Goal: Register for event/course

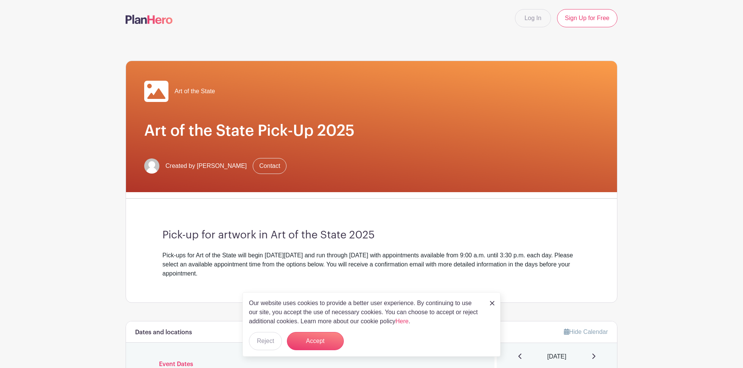
click at [492, 303] on img at bounding box center [492, 303] width 5 height 5
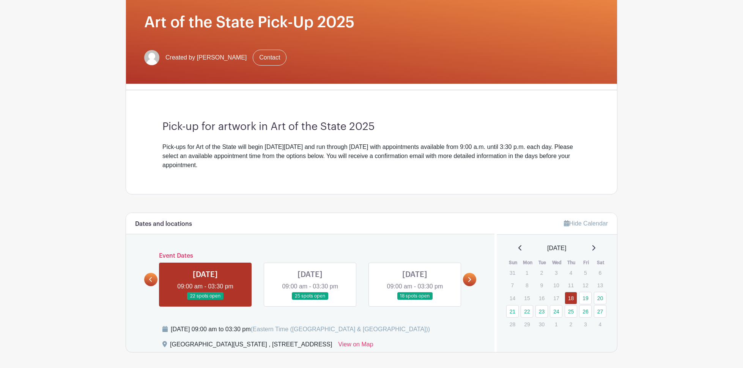
scroll to position [109, 0]
click at [513, 313] on link "21" at bounding box center [512, 311] width 13 height 13
click at [205, 300] on link at bounding box center [205, 300] width 0 height 0
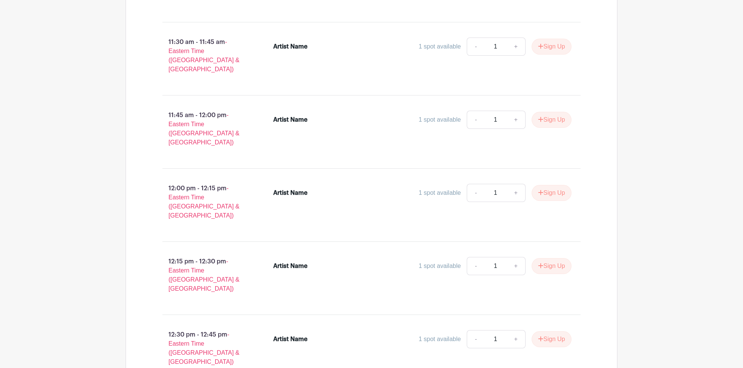
scroll to position [1226, 0]
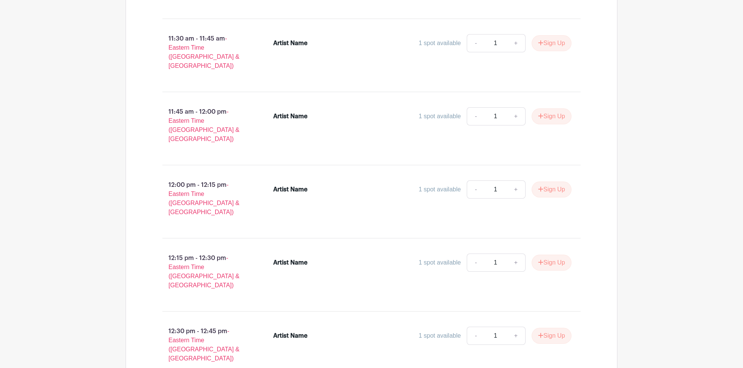
click at [278, 331] on div "Artist Name" at bounding box center [290, 335] width 34 height 9
click at [538, 333] on icon "submit" at bounding box center [540, 335] width 5 height 5
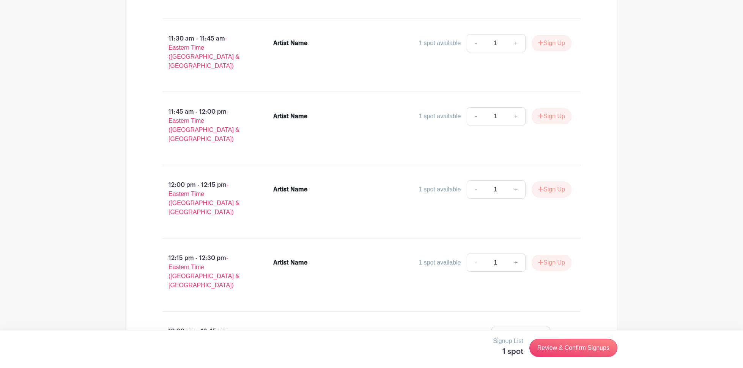
click at [276, 331] on div "Artist Name" at bounding box center [290, 335] width 34 height 9
drag, startPoint x: 276, startPoint y: 239, endPoint x: 298, endPoint y: 242, distance: 21.5
click at [298, 331] on div "Artist Name" at bounding box center [290, 335] width 34 height 9
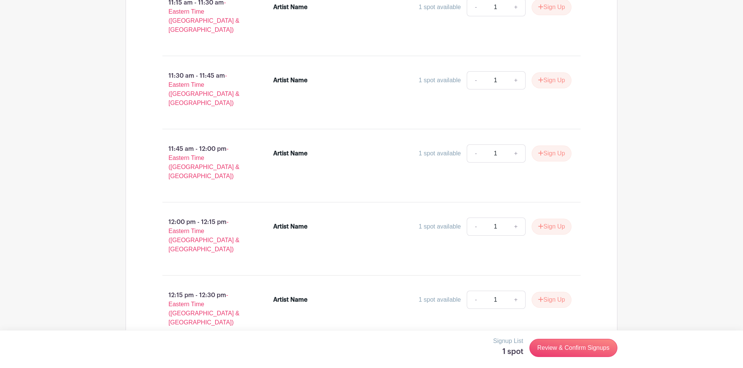
scroll to position [1189, 0]
click at [279, 288] on div "Artist Name 1 spot available - 1 + Sign Up" at bounding box center [427, 312] width 332 height 49
click at [283, 291] on div "Artist Name 1 spot available - 1 + Sign Up" at bounding box center [422, 301] width 298 height 21
click at [551, 292] on button "Sign Up" at bounding box center [551, 300] width 40 height 16
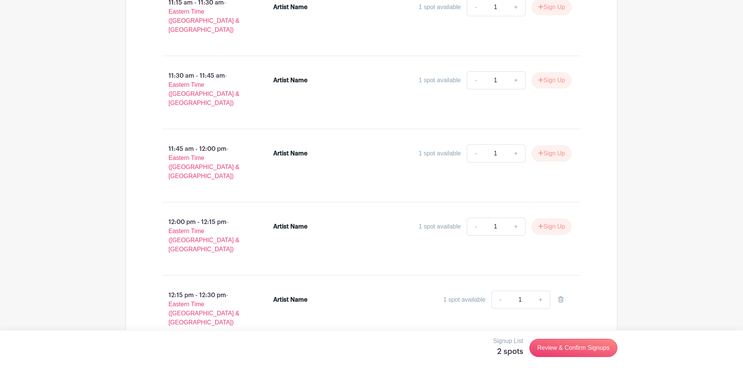
click at [277, 288] on li "Artist Name 1 spot available - 1 +" at bounding box center [422, 301] width 305 height 27
click at [281, 288] on li "Artist Name 1 spot available - 1 +" at bounding box center [422, 301] width 305 height 27
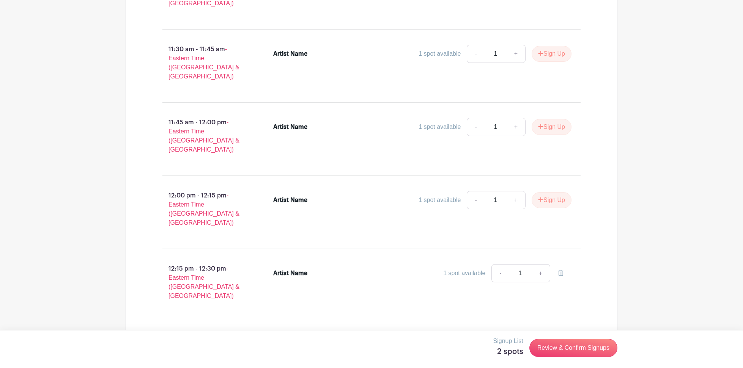
scroll to position [1215, 0]
click at [204, 261] on p "12:15 pm - 12:30 pm - Eastern Time (US & Canada)" at bounding box center [205, 282] width 111 height 42
click at [551, 349] on link "Review & Confirm Signups" at bounding box center [573, 348] width 88 height 18
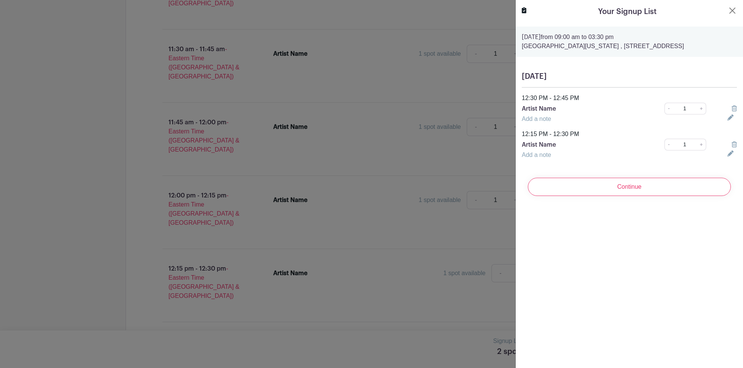
click at [549, 120] on link "Add a note" at bounding box center [535, 119] width 29 height 6
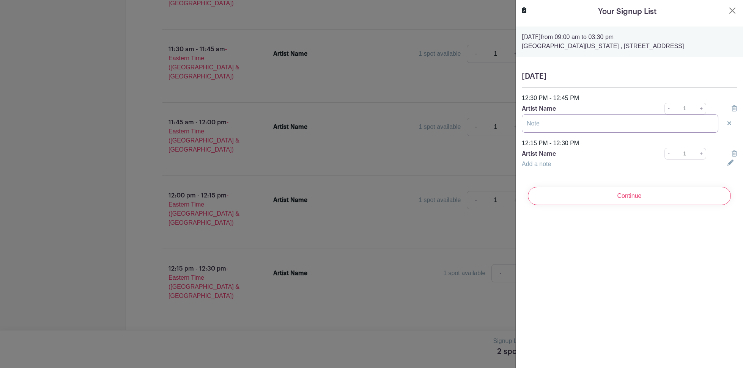
click at [548, 123] on input "text" at bounding box center [619, 124] width 196 height 18
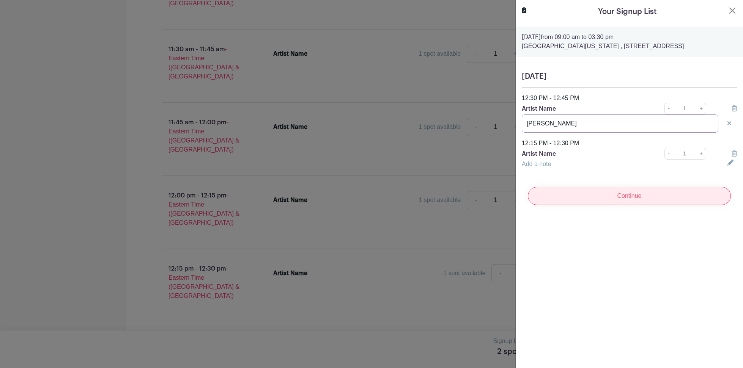
type input "[PERSON_NAME]"
click at [606, 195] on input "Continue" at bounding box center [629, 196] width 203 height 18
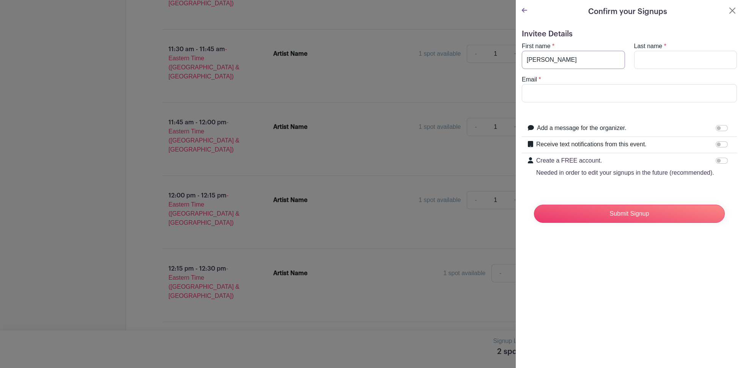
type input "Richard"
click at [639, 59] on input "Last name" at bounding box center [685, 60] width 103 height 18
type input "Begbie"
type input "rbegbie@rcn.com"
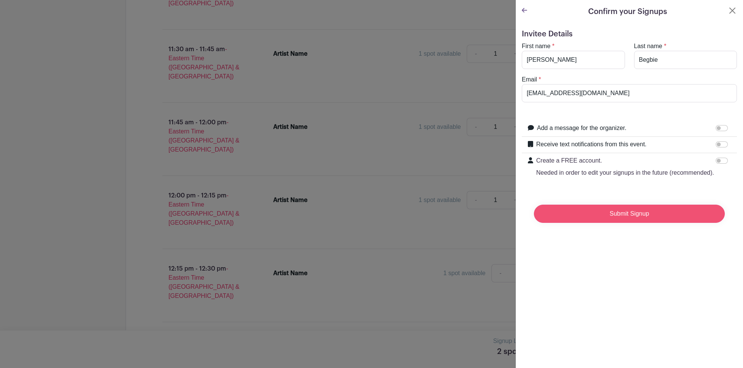
click at [617, 212] on input "Submit Signup" at bounding box center [629, 214] width 191 height 18
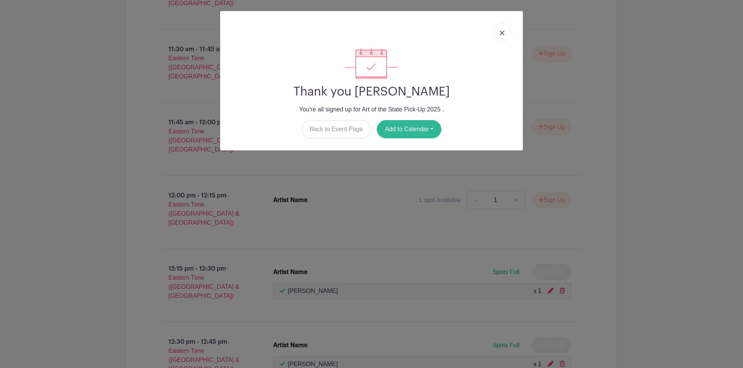
click at [426, 123] on button "Add to Calendar" at bounding box center [409, 129] width 64 height 18
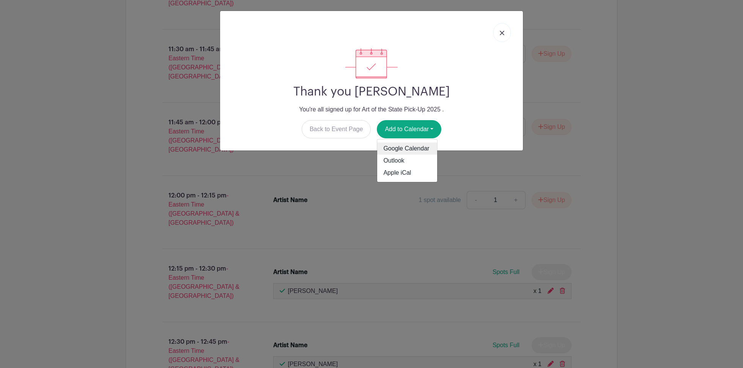
click at [419, 150] on link "Google Calendar" at bounding box center [407, 149] width 60 height 12
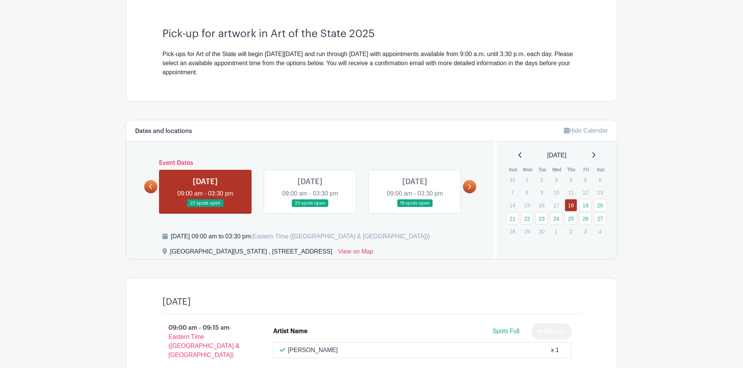
scroll to position [204, 0]
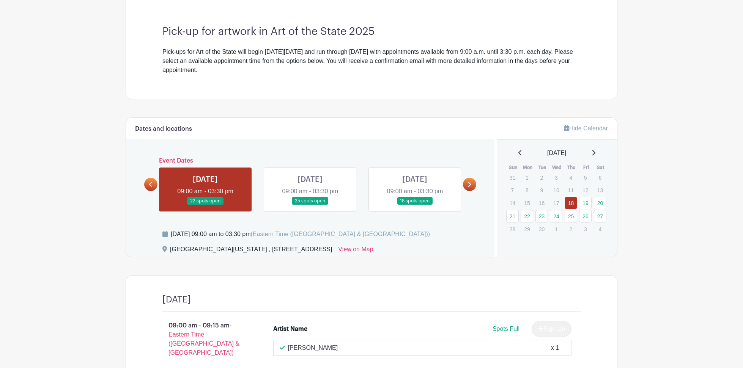
click at [468, 184] on icon at bounding box center [468, 185] width 3 height 6
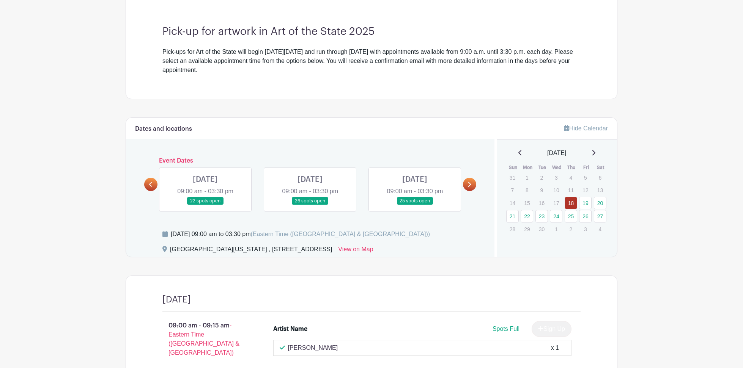
click at [205, 205] on link at bounding box center [205, 205] width 0 height 0
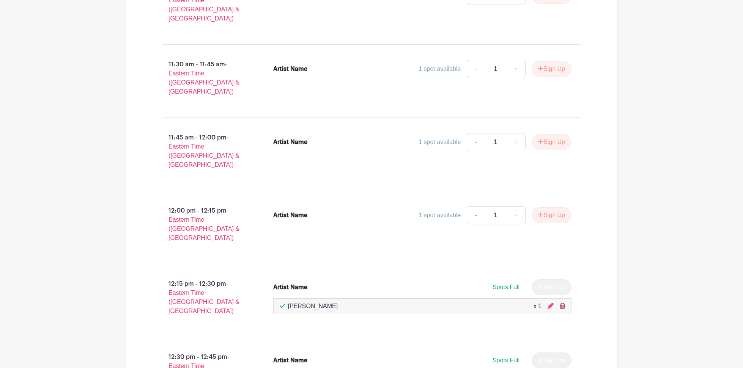
scroll to position [1200, 0]
click at [563, 303] on icon at bounding box center [561, 306] width 5 height 6
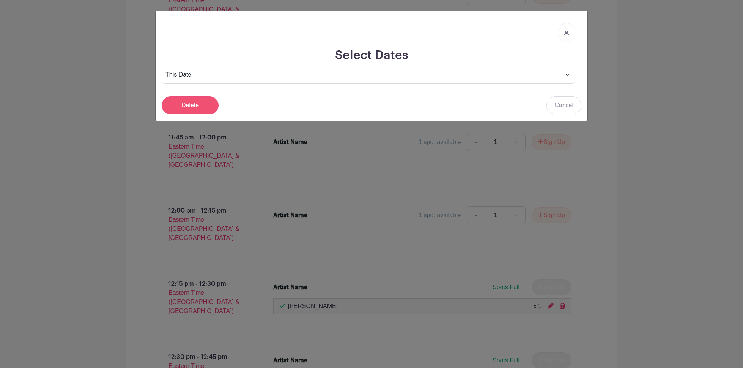
click at [192, 105] on input "Delete" at bounding box center [190, 105] width 57 height 18
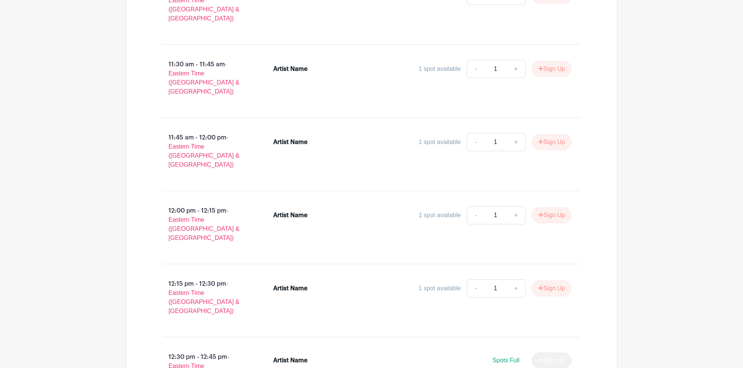
click at [599, 298] on div "[DATE] 09:00 am - 09:15 am - Eastern Time ([GEOGRAPHIC_DATA] & [GEOGRAPHIC_DATA…" at bounding box center [372, 271] width 492 height 1985
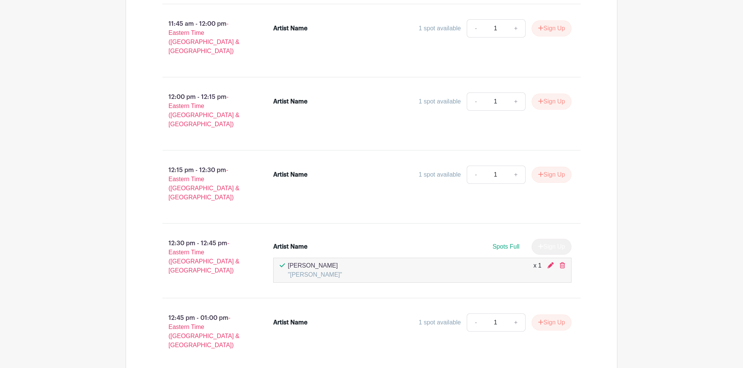
scroll to position [1315, 0]
click at [351, 229] on div "12:30 pm - 12:45 pm - Eastern Time ([GEOGRAPHIC_DATA] & [GEOGRAPHIC_DATA]) Arti…" at bounding box center [371, 260] width 454 height 62
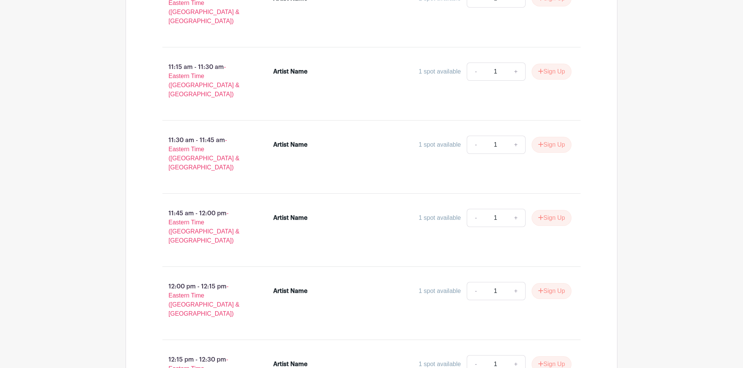
scroll to position [1125, 0]
